Goal: Book appointment/travel/reservation

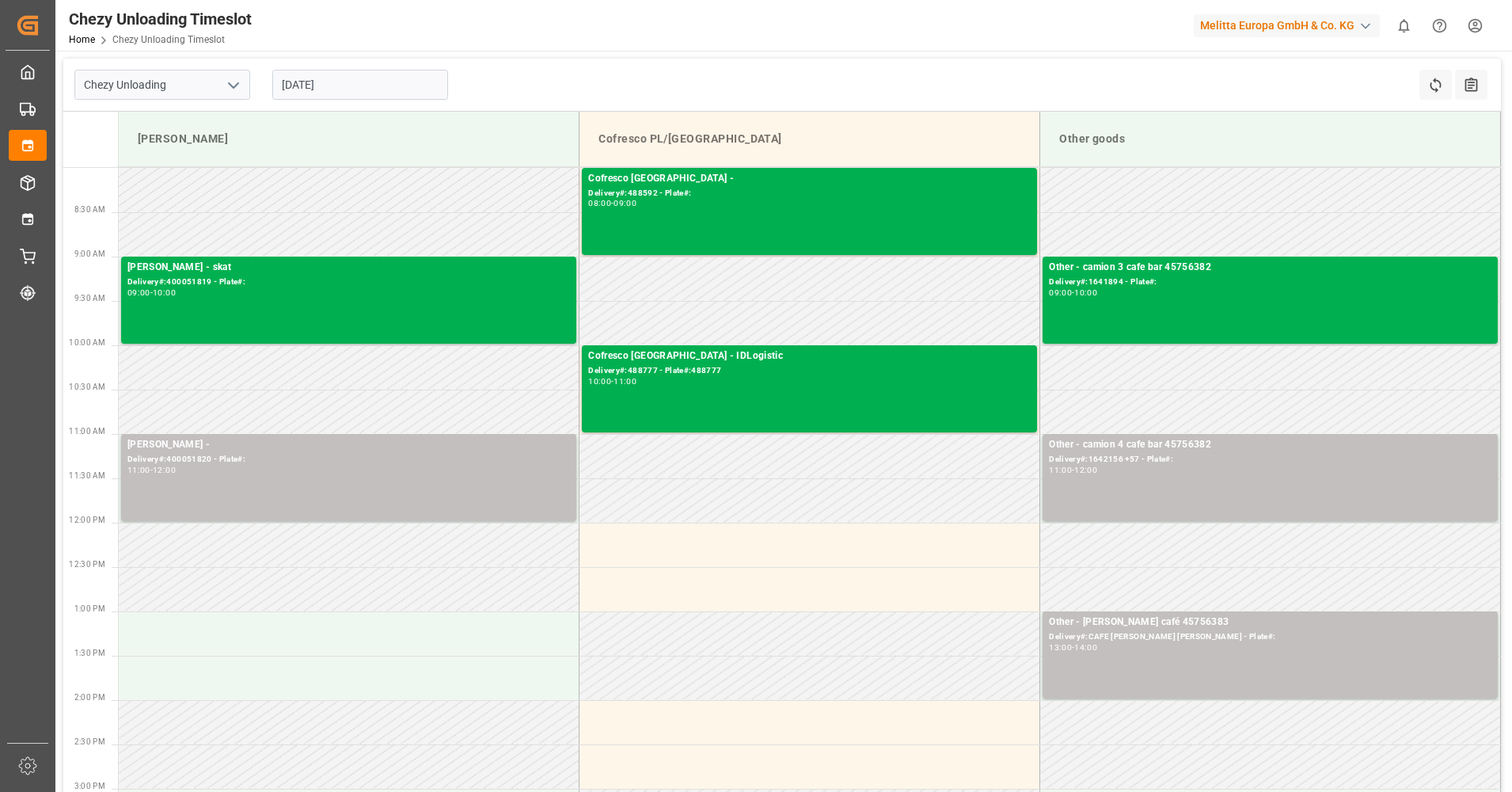
click at [379, 81] on input "[DATE]" at bounding box center [361, 84] width 176 height 30
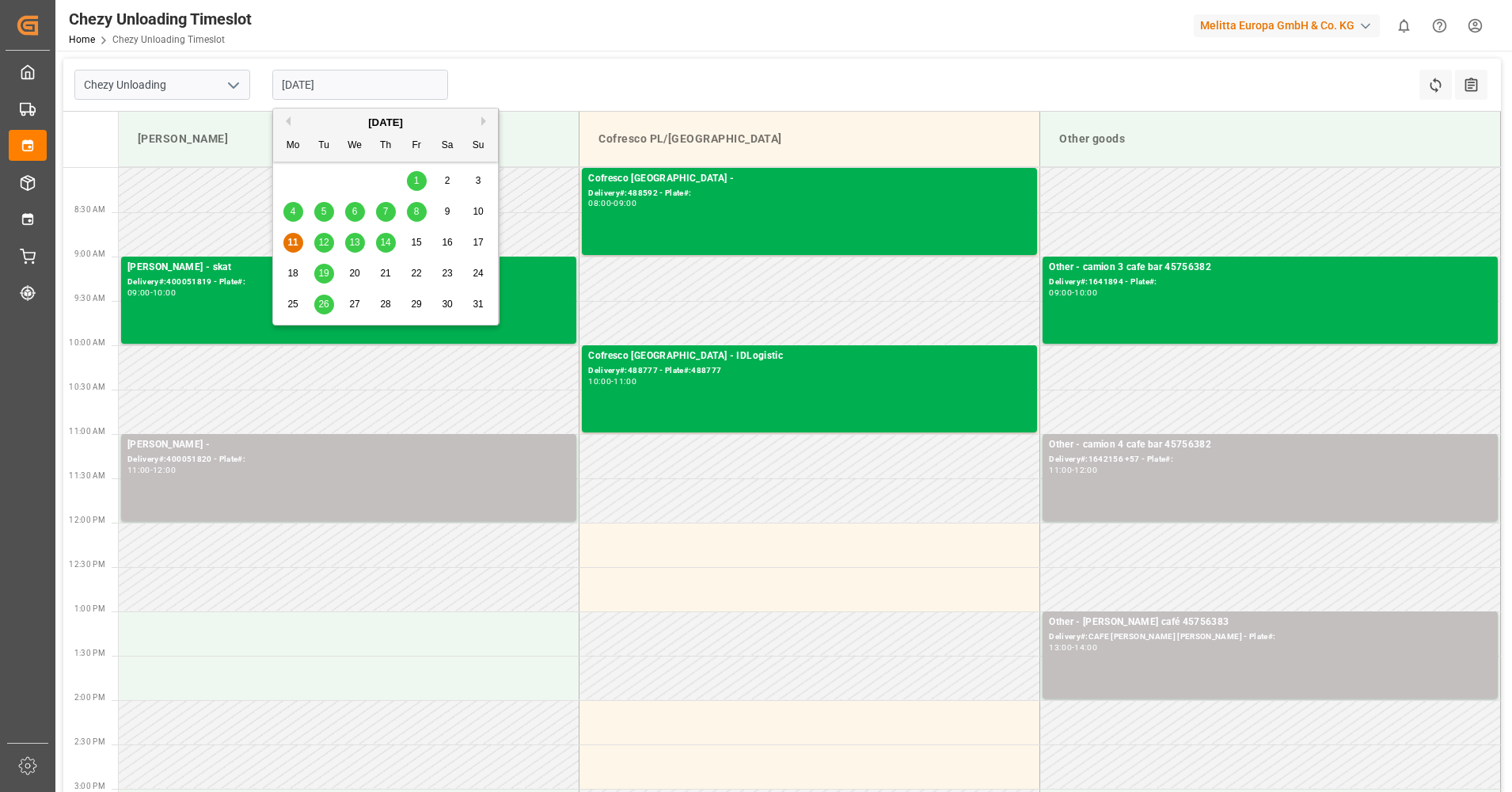
click at [325, 238] on span "12" at bounding box center [323, 243] width 10 height 11
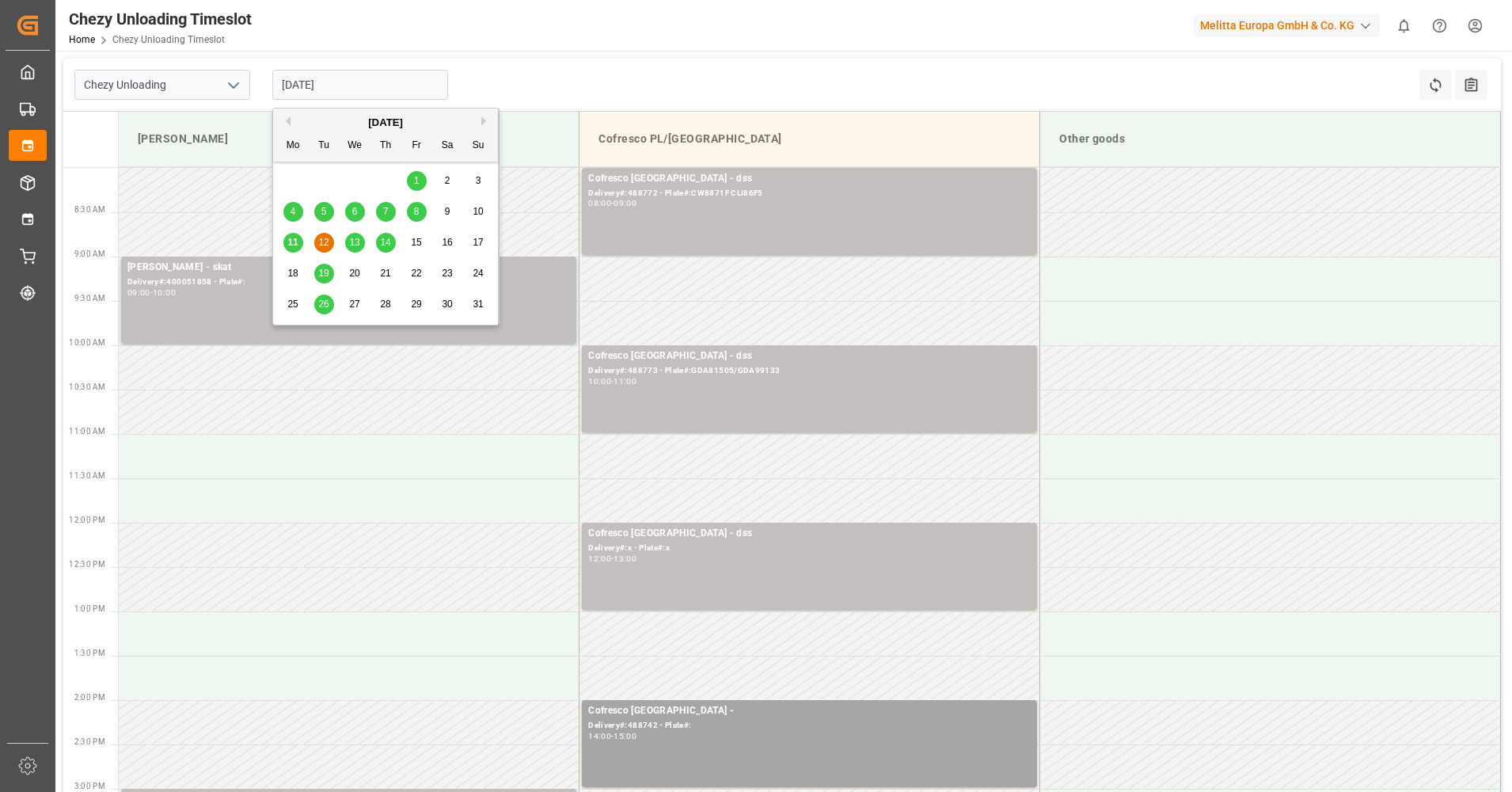
click at [353, 89] on input "[DATE]" at bounding box center [361, 84] width 176 height 30
click at [354, 223] on div "4 5 6 7 8 9 10" at bounding box center [386, 212] width 216 height 31
drag, startPoint x: 354, startPoint y: 223, endPoint x: 354, endPoint y: 240, distance: 17.0
click at [354, 240] on span "13" at bounding box center [354, 243] width 10 height 11
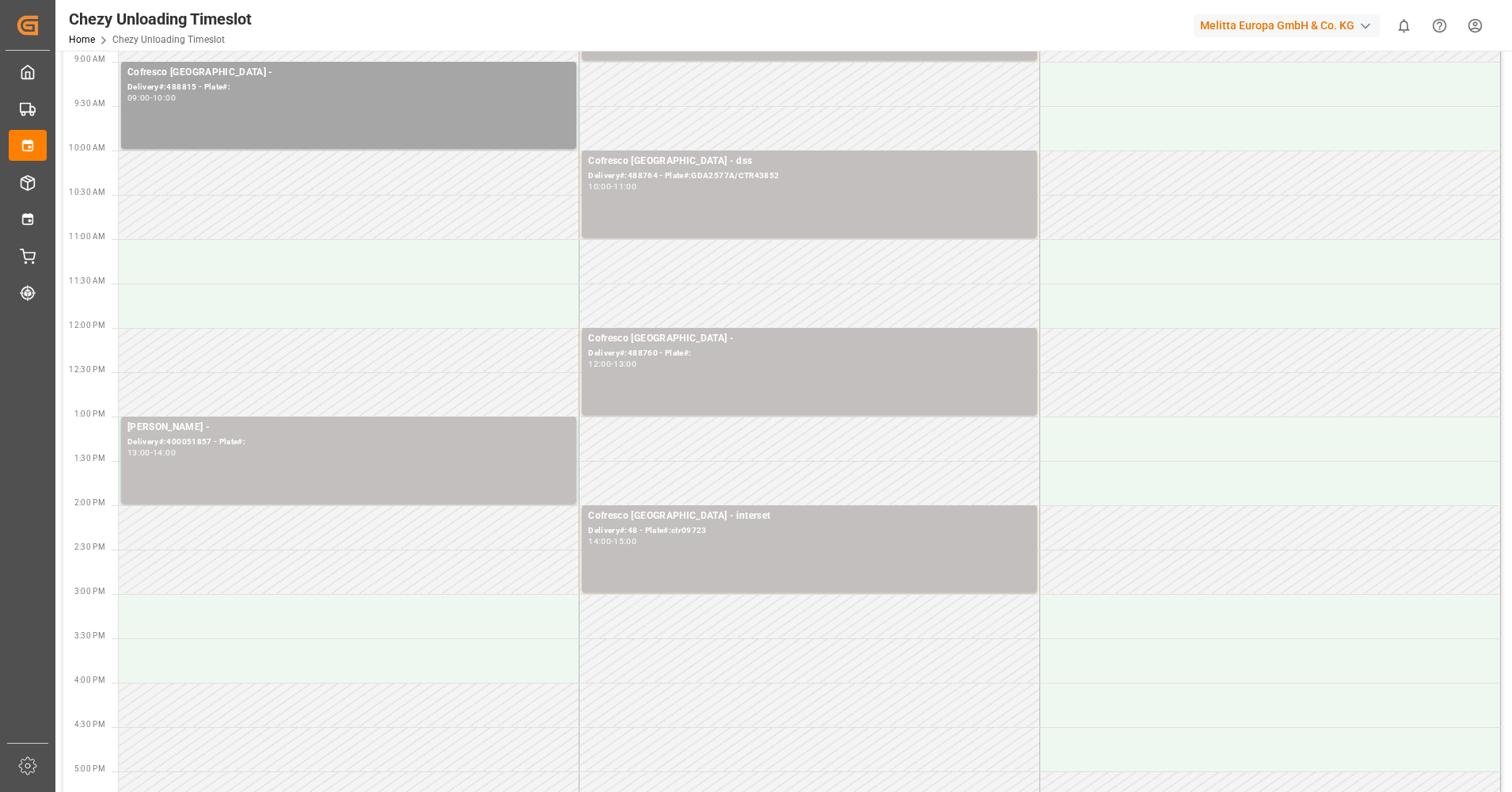
scroll to position [198, 0]
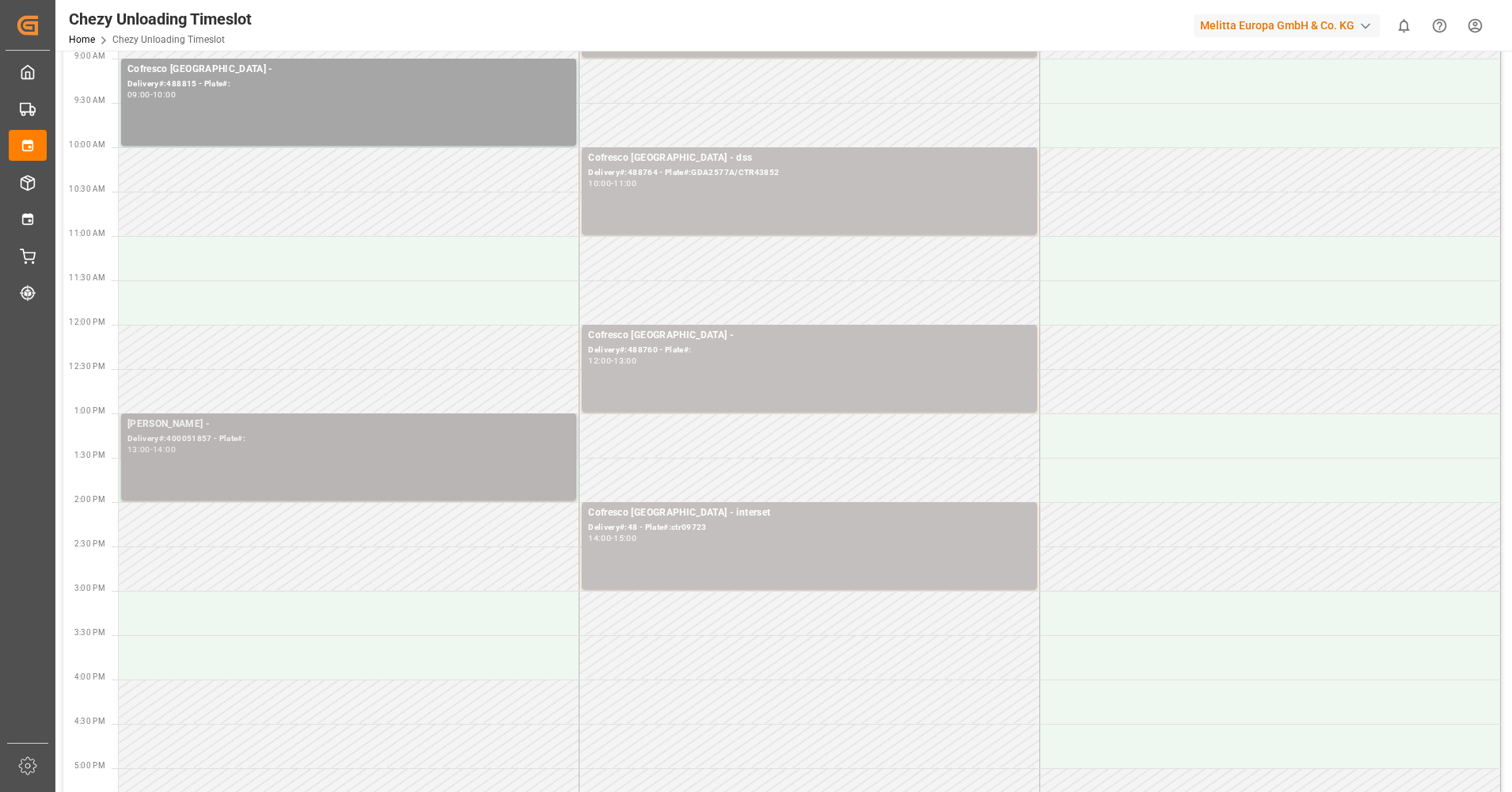
click at [323, 494] on div "[PERSON_NAME] - Delivery#:400051857 - Plate#: 13:00 - 14:00" at bounding box center [349, 457] width 443 height 81
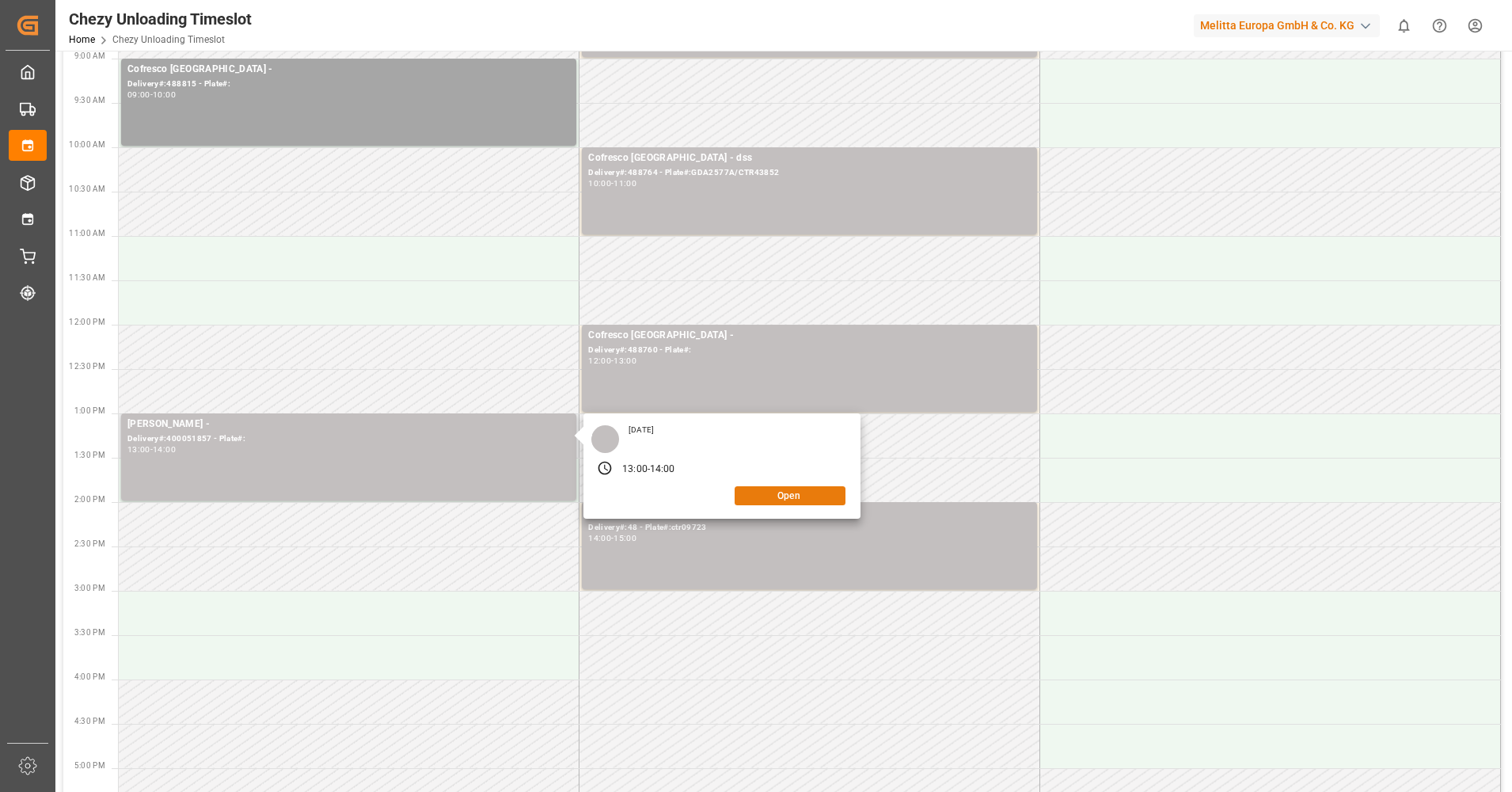
click at [754, 493] on button "Open" at bounding box center [790, 495] width 111 height 19
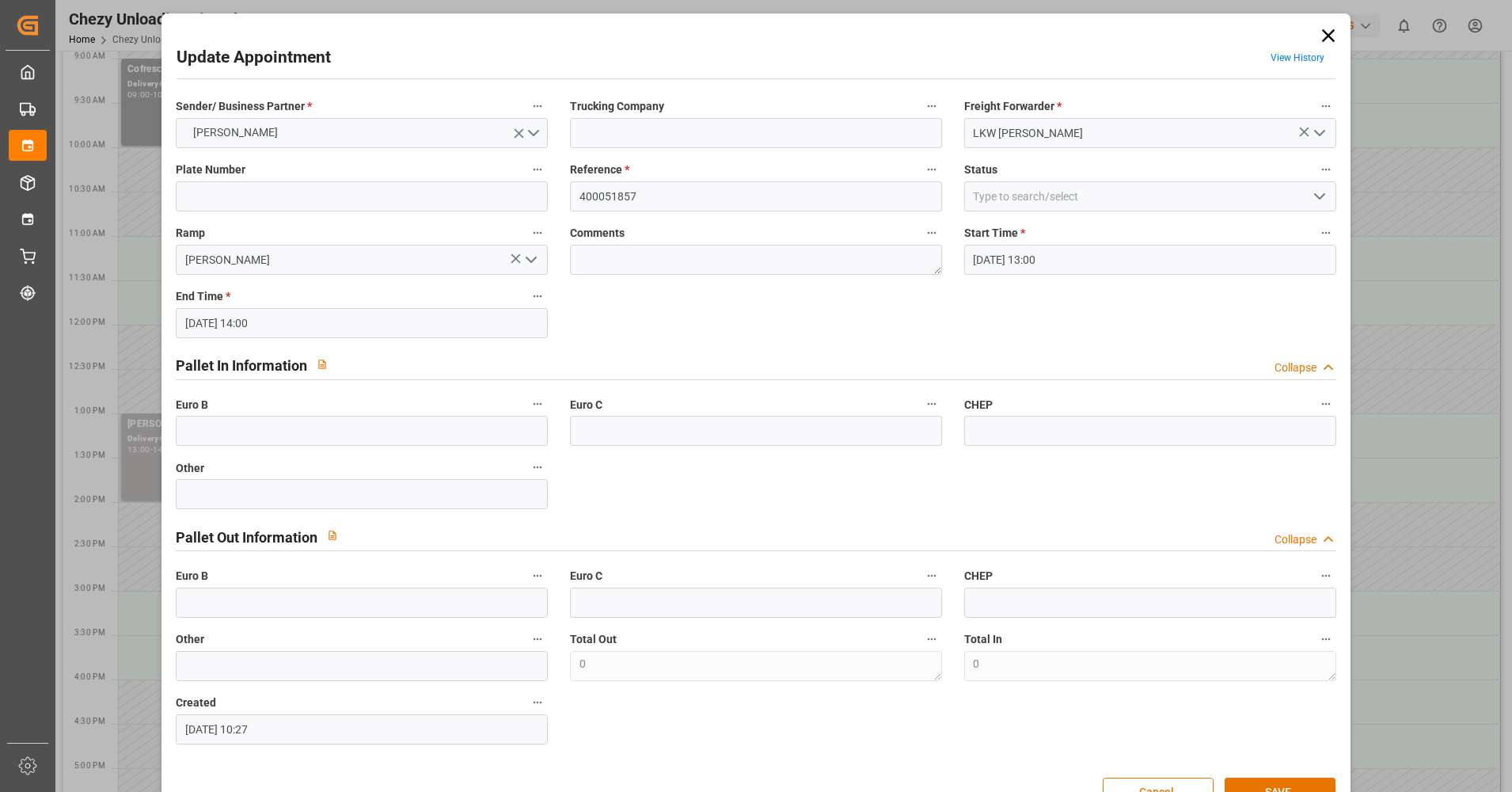
click at [1323, 38] on icon at bounding box center [1329, 36] width 22 height 22
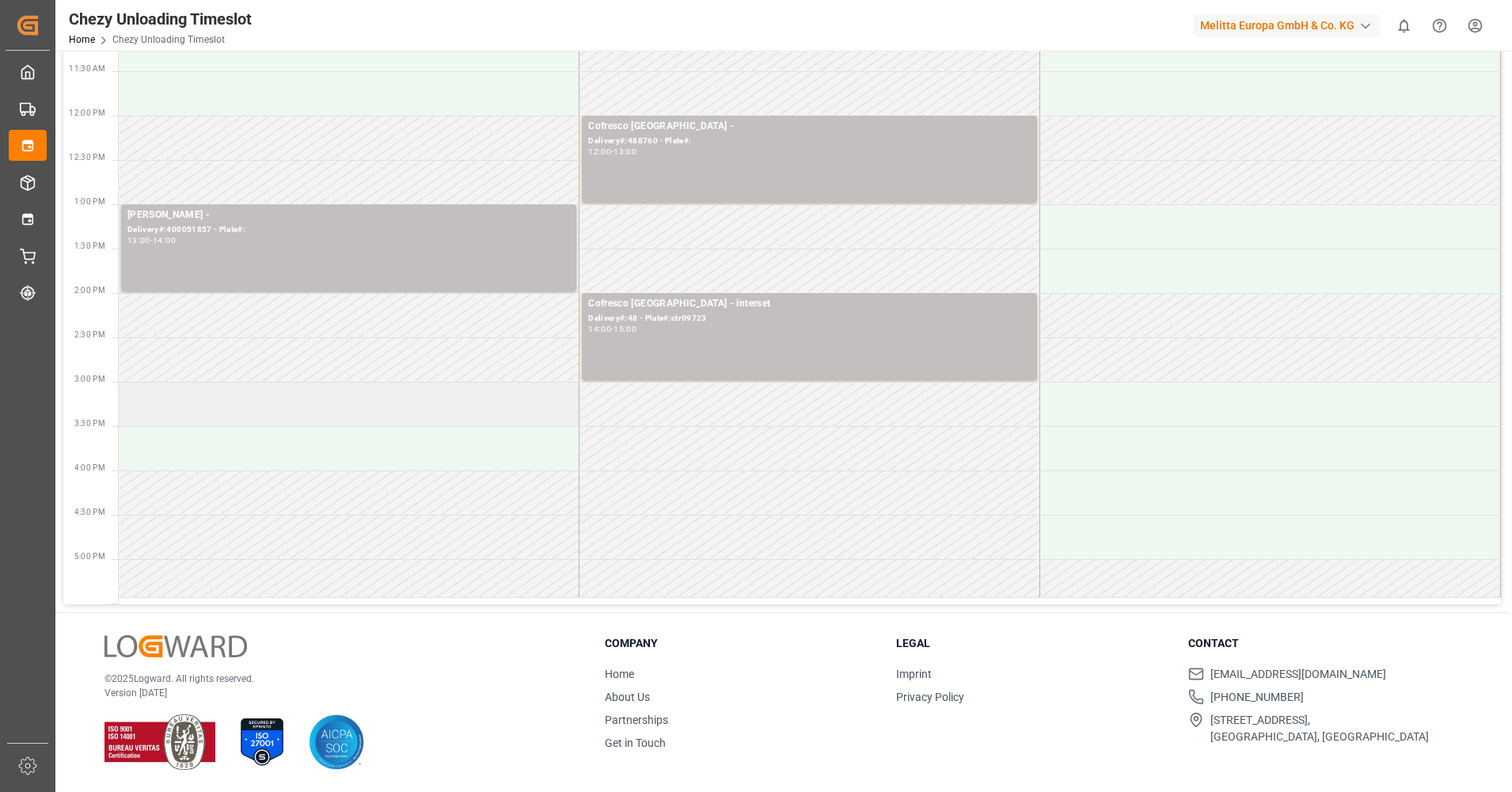
scroll to position [0, 0]
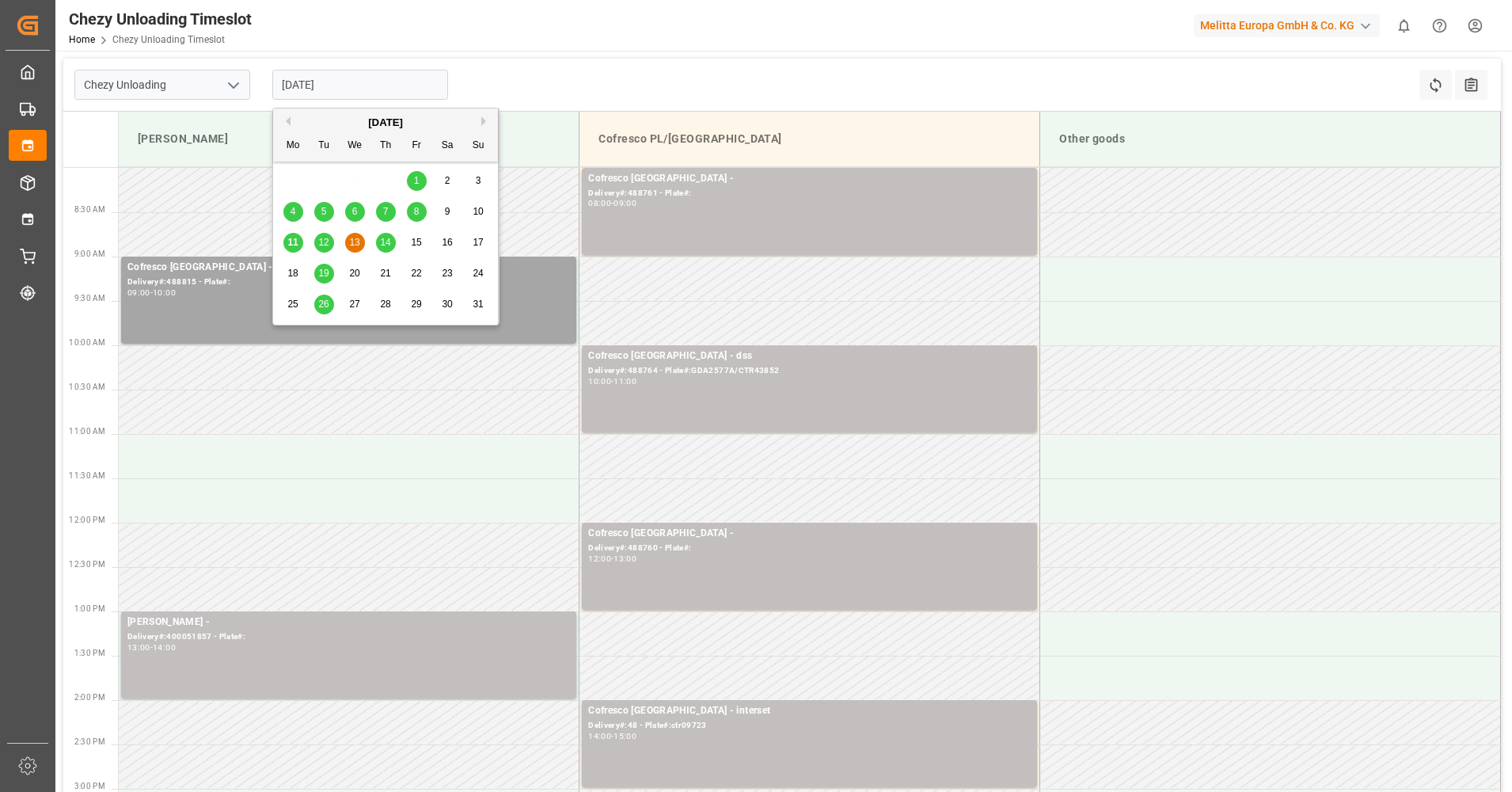
click at [286, 90] on input "[DATE]" at bounding box center [361, 84] width 176 height 30
click at [384, 238] on span "14" at bounding box center [384, 243] width 10 height 11
type input "[DATE]"
